Goal: Check status: Check status

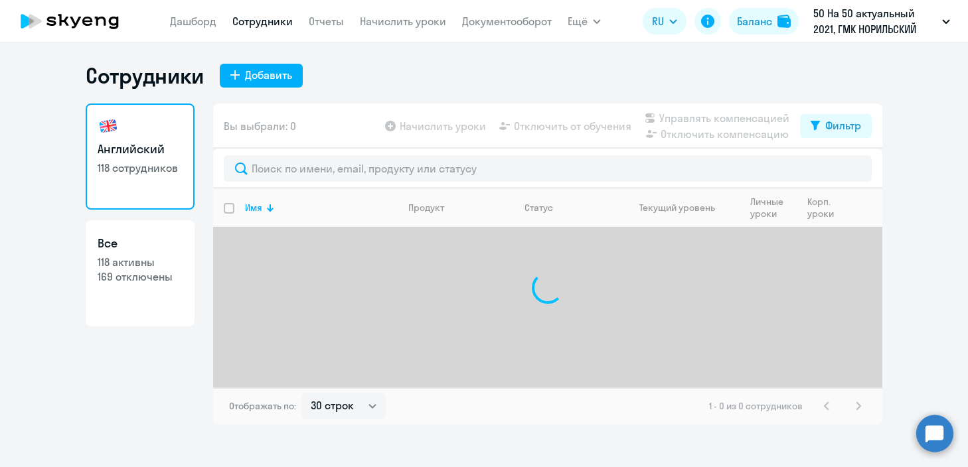
select select "30"
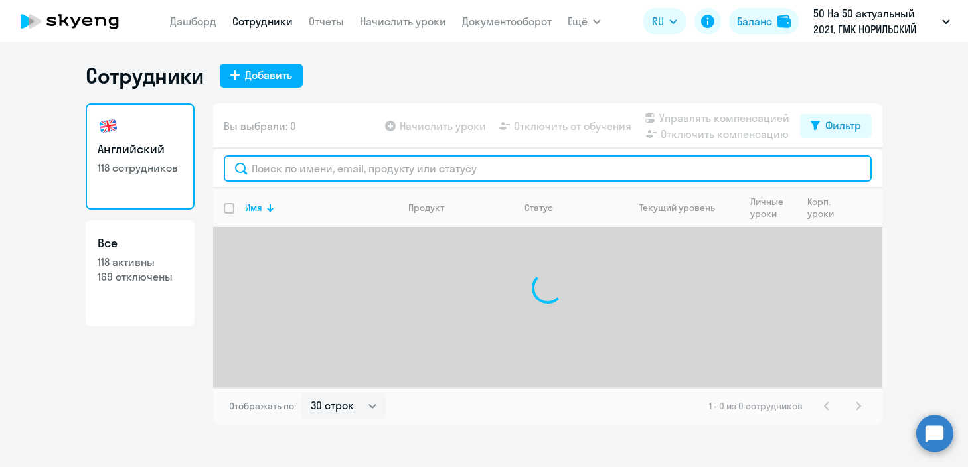
click at [297, 175] on input "text" at bounding box center [548, 168] width 648 height 27
type input "[PERSON_NAME]"
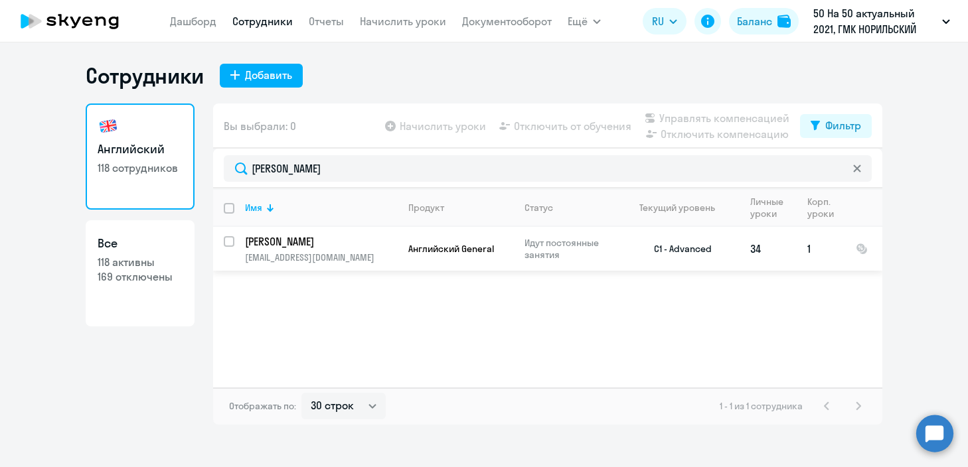
click at [377, 252] on p "[EMAIL_ADDRESS][DOMAIN_NAME]" at bounding box center [321, 257] width 152 height 12
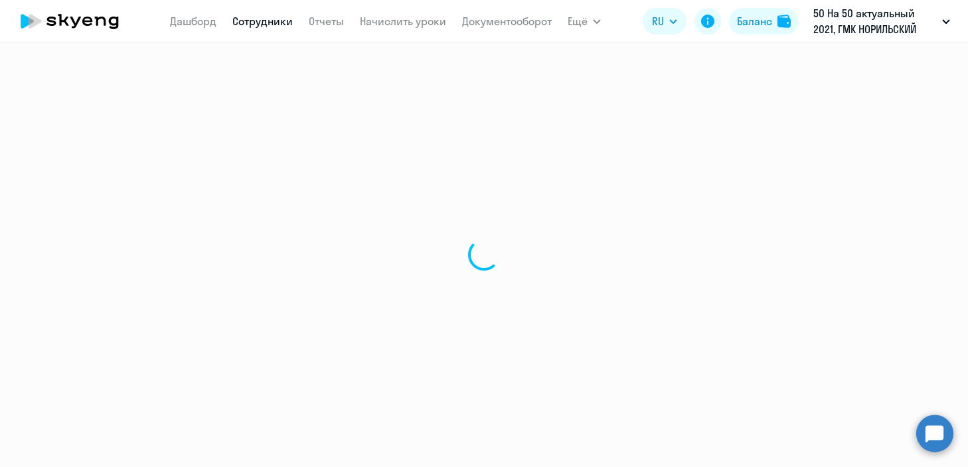
select select "english"
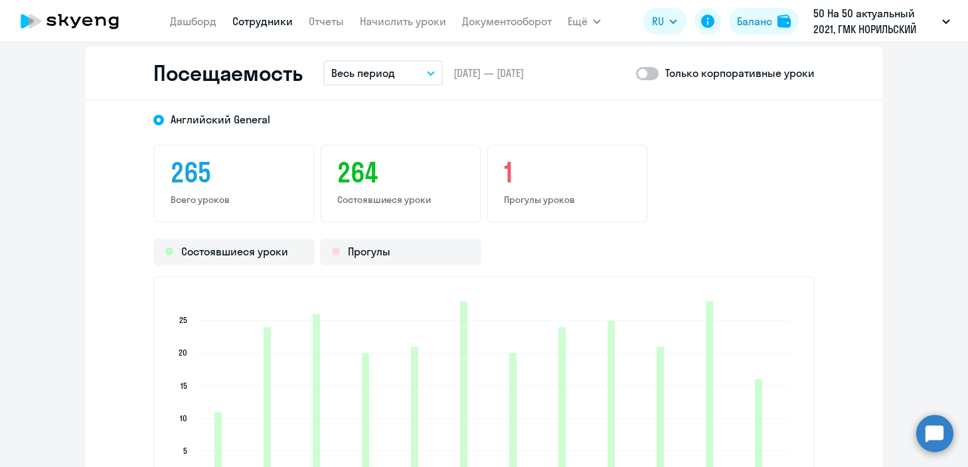
scroll to position [1747, 0]
click at [411, 63] on button "Весь период" at bounding box center [382, 74] width 119 height 25
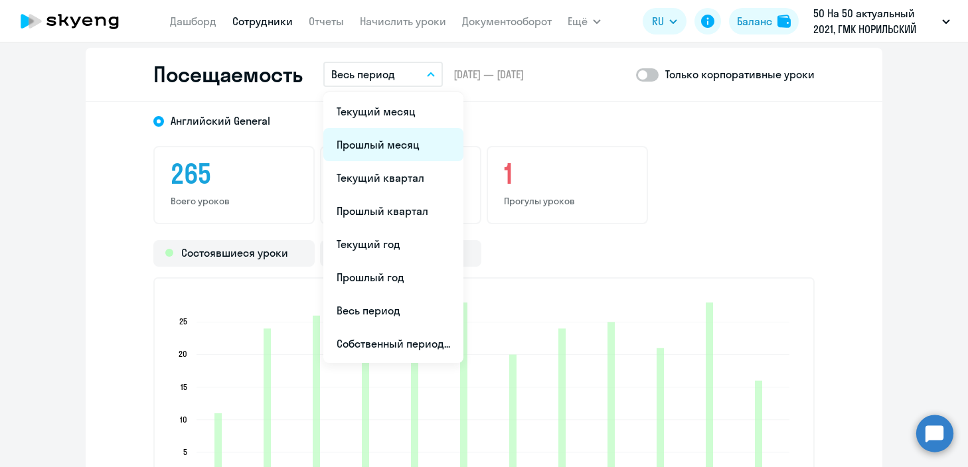
click at [396, 145] on li "Прошлый месяц" at bounding box center [393, 144] width 140 height 33
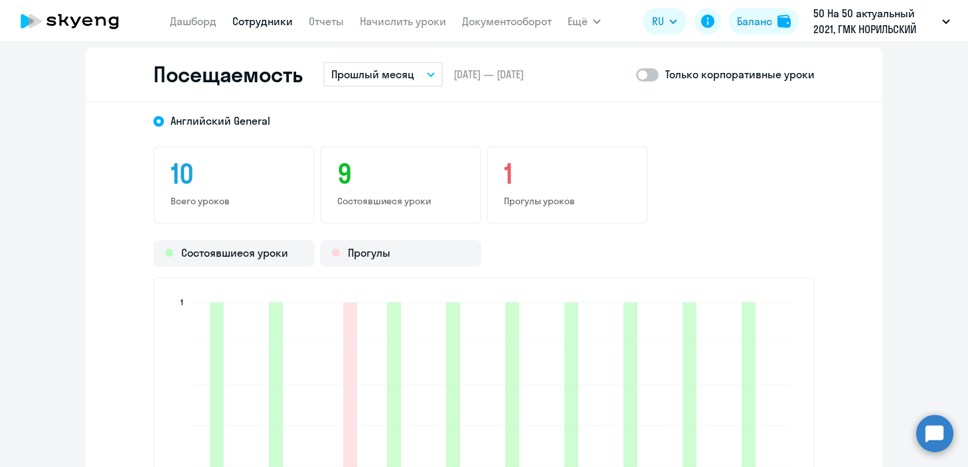
click at [390, 76] on p "Прошлый месяц" at bounding box center [372, 74] width 83 height 16
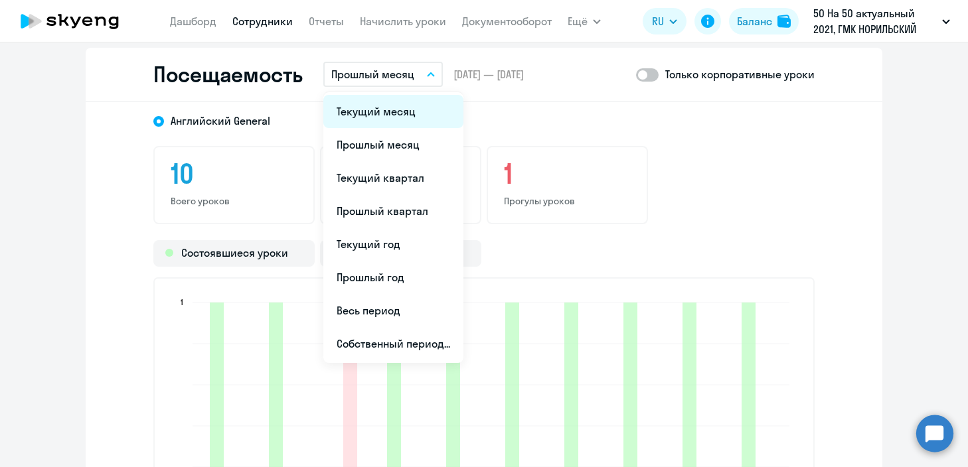
click at [395, 127] on li "Текущий месяц" at bounding box center [393, 111] width 140 height 33
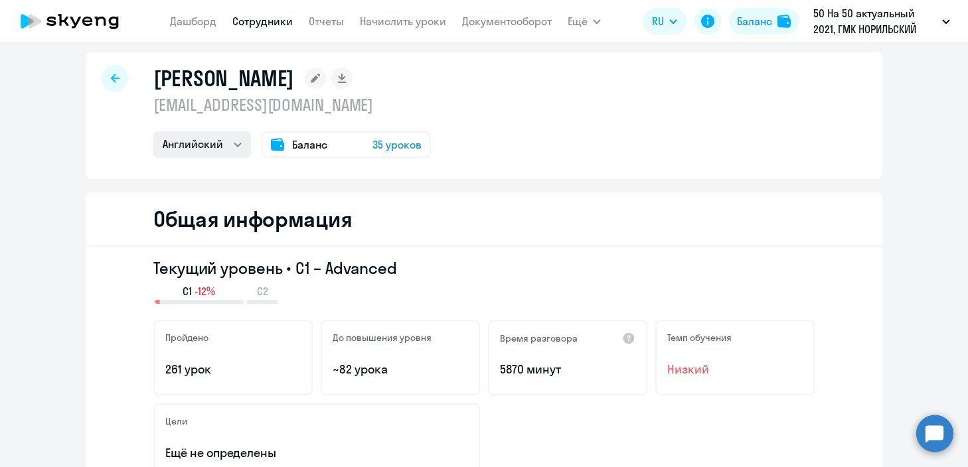
scroll to position [0, 0]
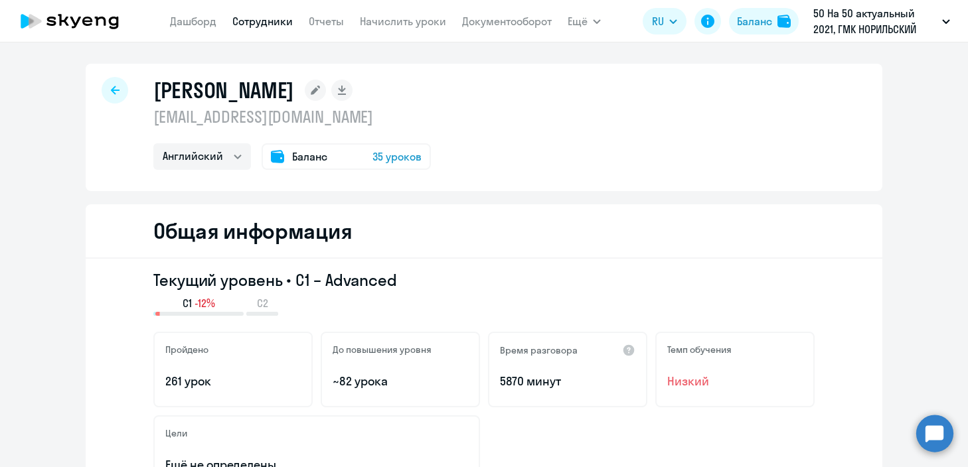
click at [111, 86] on icon at bounding box center [115, 90] width 9 height 9
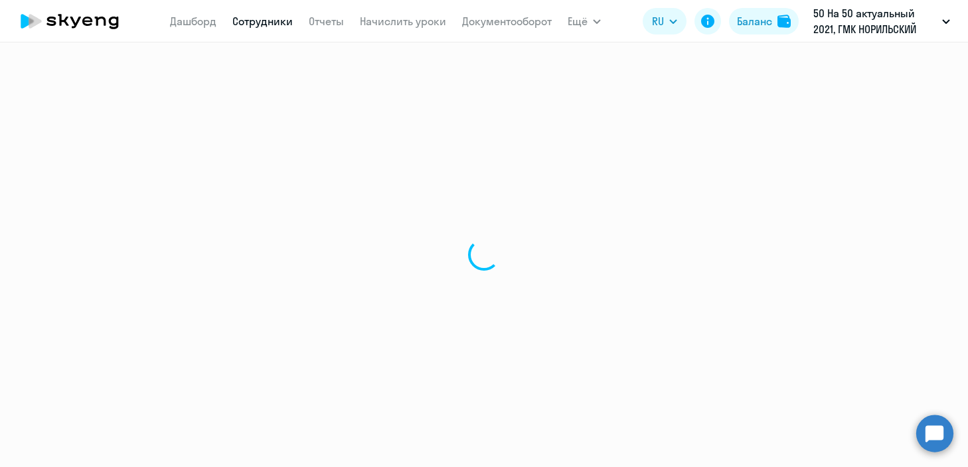
select select "30"
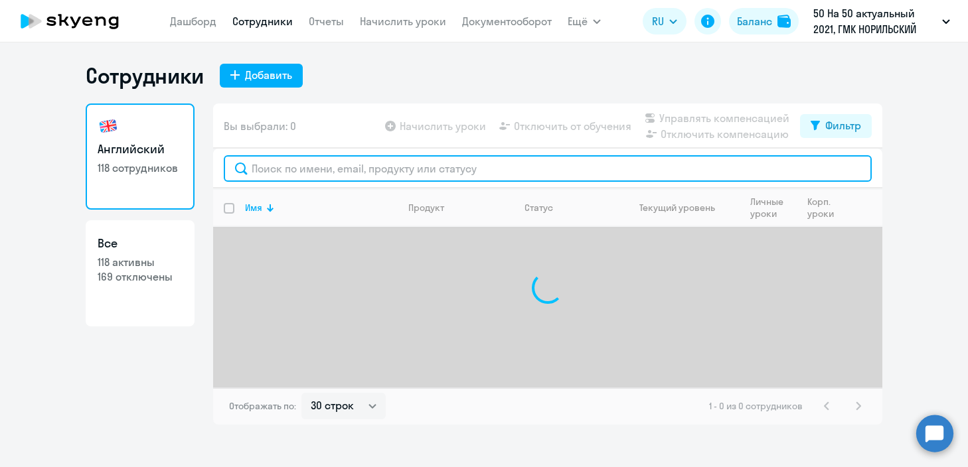
click at [366, 173] on input "text" at bounding box center [548, 168] width 648 height 27
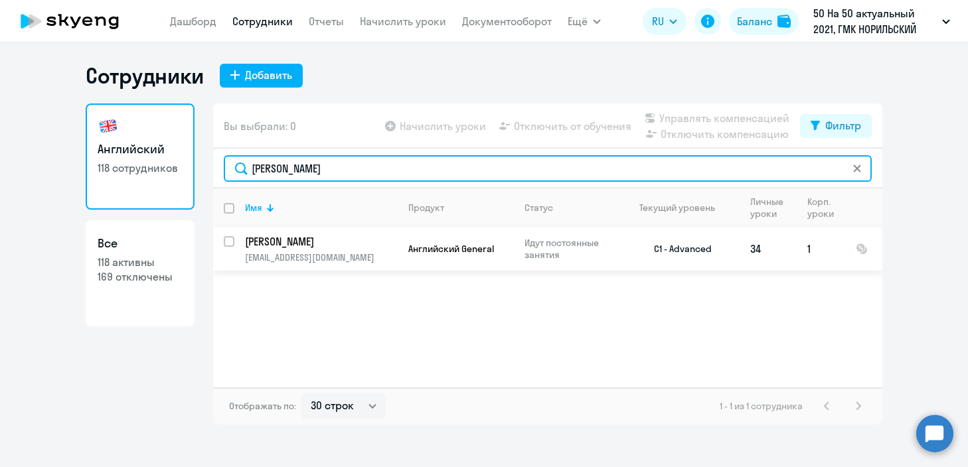
type input "[PERSON_NAME]"
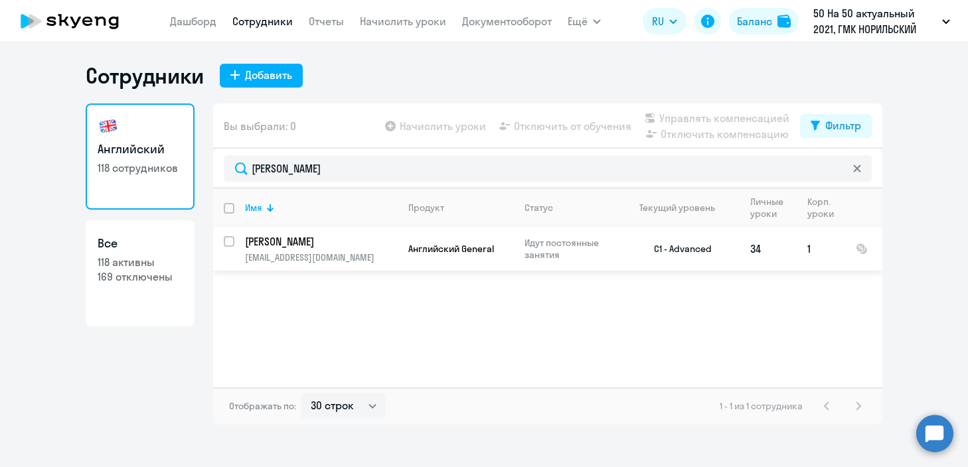
click at [400, 255] on td "Английский General" at bounding box center [455, 249] width 116 height 44
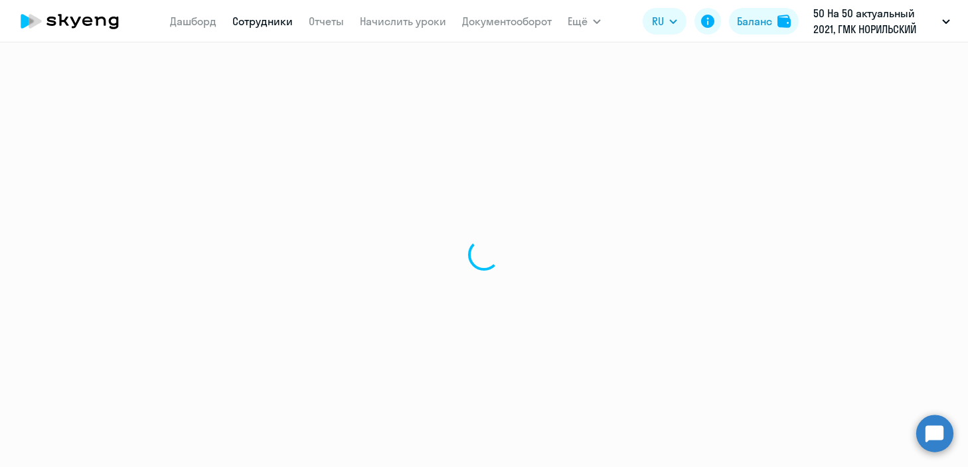
select select "english"
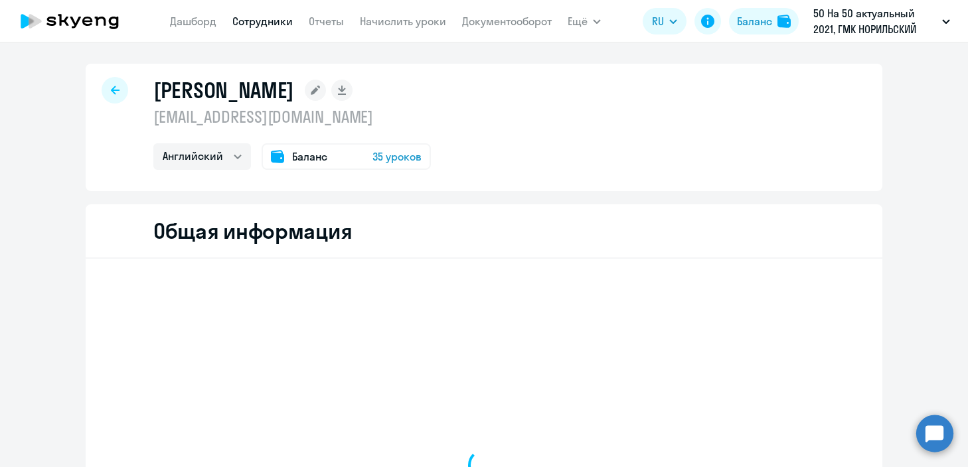
select select "english"
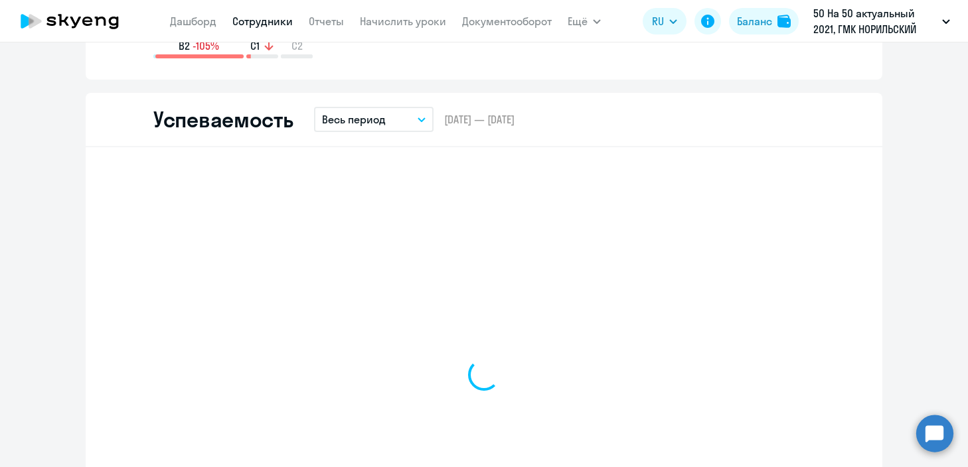
scroll to position [922, 0]
